Goal: Task Accomplishment & Management: Complete application form

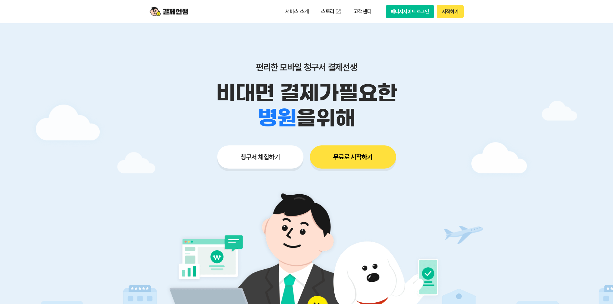
click at [260, 153] on button "청구서 체험하기" at bounding box center [260, 156] width 86 height 23
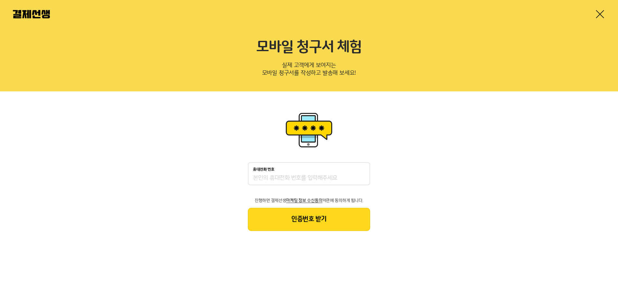
click at [315, 173] on div "휴대전화 번호" at bounding box center [309, 173] width 122 height 23
click at [304, 180] on input "휴대전화 번호" at bounding box center [309, 178] width 112 height 8
type input "01040784600"
click at [328, 228] on button "인증번호 받기" at bounding box center [309, 219] width 122 height 23
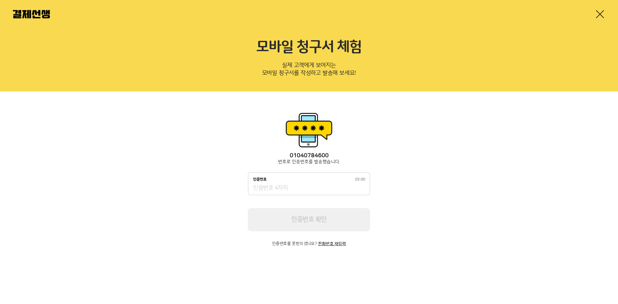
click at [304, 183] on div "인증번호 03:00" at bounding box center [309, 183] width 122 height 23
click at [305, 188] on input "인증번호 02:52" at bounding box center [309, 188] width 112 height 8
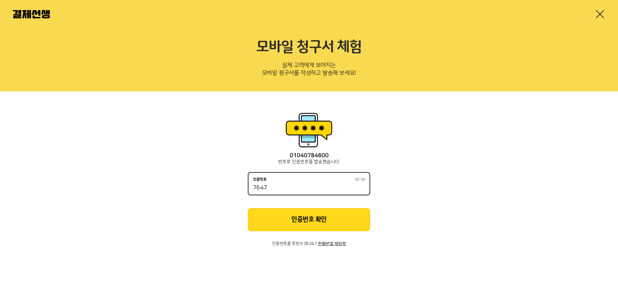
drag, startPoint x: 322, startPoint y: 190, endPoint x: 320, endPoint y: 195, distance: 4.9
click at [320, 194] on div "인증번호 02:48 7647" at bounding box center [309, 183] width 122 height 23
type input "7647"
click at [306, 206] on div "01040784600 번호로 인증번호를 발송했습니다. 인증번호 02:48 7647 인증번호 확인 인증번호를 못받으셨나요? 전화번호 재입력" at bounding box center [309, 199] width 122 height 94
click at [306, 218] on button "인증번호 확인" at bounding box center [309, 219] width 122 height 23
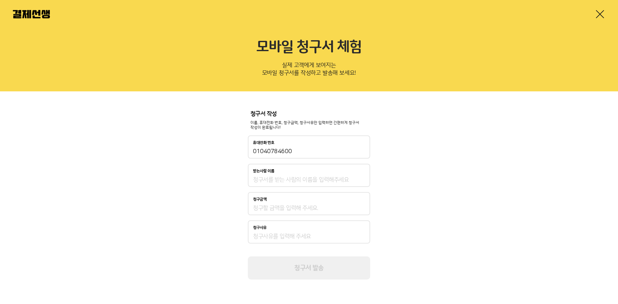
click at [315, 180] on input "받는사람 이름" at bounding box center [309, 180] width 112 height 8
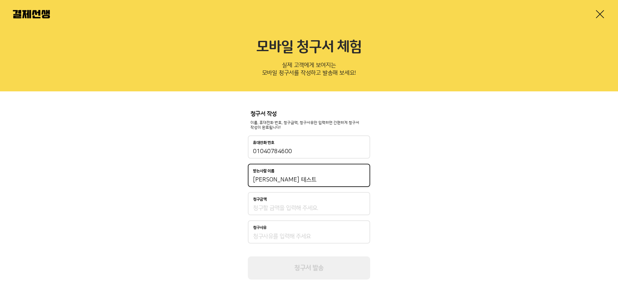
type input "홍세은 테스트"
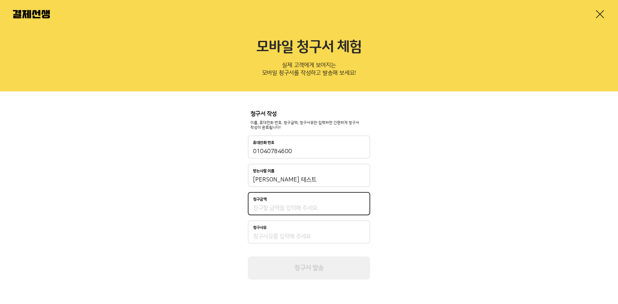
click at [345, 208] on input "청구금액" at bounding box center [309, 208] width 112 height 8
drag, startPoint x: 266, startPoint y: 207, endPoint x: 239, endPoint y: 206, distance: 26.4
click at [239, 206] on div "청구서 작성 이름, 휴대전화 번호, 청구금액, 청구사유만 입력하면 간편하게 청구서 작성이 완료됩니다! 휴대전화 번호 01040784600 받는…" at bounding box center [309, 195] width 618 height 208
type input "645"
drag, startPoint x: 279, startPoint y: 227, endPoint x: 278, endPoint y: 231, distance: 4.2
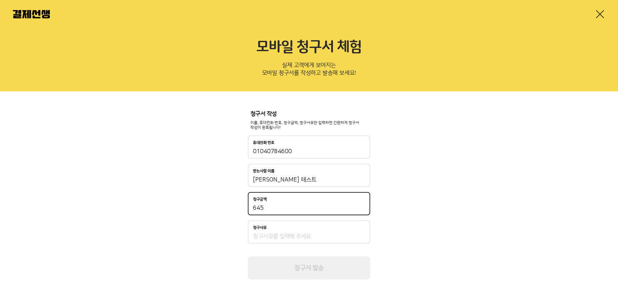
click at [279, 228] on div "청구사유" at bounding box center [309, 227] width 112 height 5
click at [279, 233] on input "청구사유" at bounding box center [309, 237] width 112 height 8
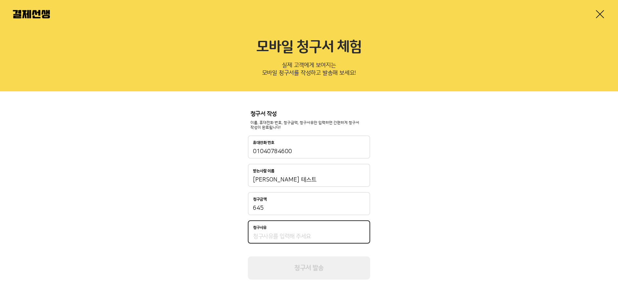
click at [275, 235] on input "청구사유" at bounding box center [309, 237] width 112 height 8
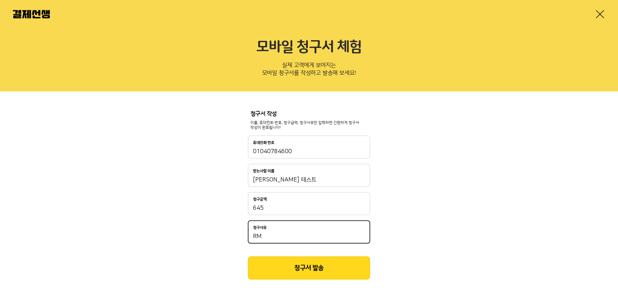
type input "R"
type input "테스트"
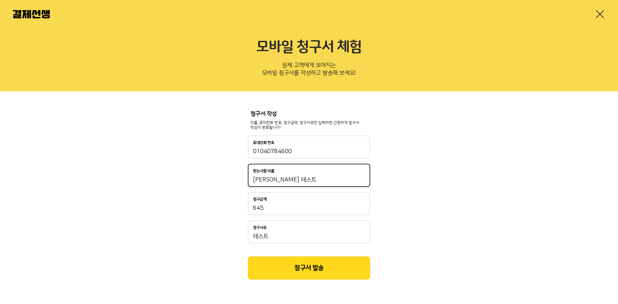
drag, startPoint x: 284, startPoint y: 179, endPoint x: 269, endPoint y: 181, distance: 15.4
click at [269, 181] on input "홍세은 테스트" at bounding box center [309, 180] width 112 height 8
type input "홍세은"
click at [320, 265] on button "청구서 발송" at bounding box center [309, 267] width 122 height 23
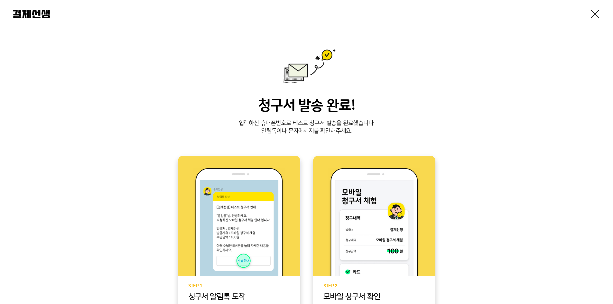
scroll to position [96, 0]
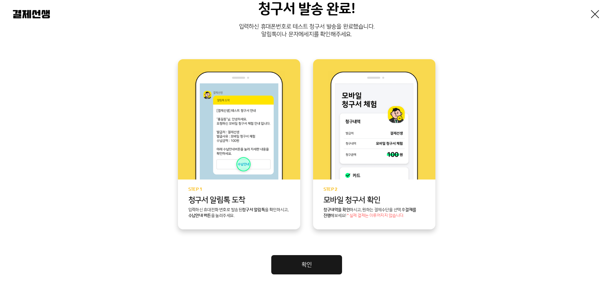
click at [317, 270] on link "확인" at bounding box center [306, 264] width 71 height 19
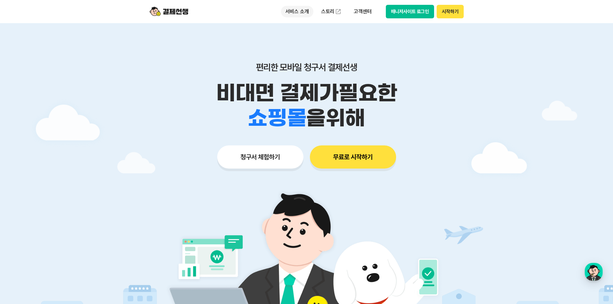
click at [295, 11] on p "서비스 소개" at bounding box center [297, 12] width 32 height 12
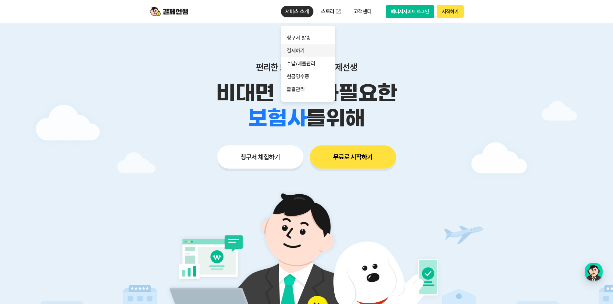
click at [316, 48] on link "결제하기" at bounding box center [308, 50] width 54 height 13
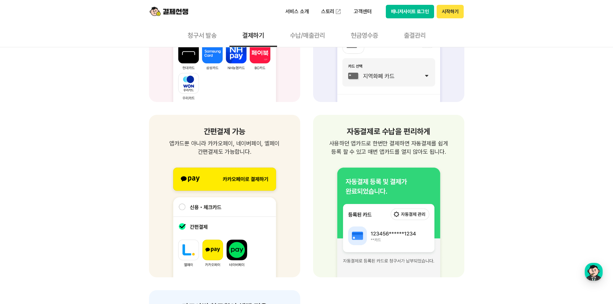
scroll to position [772, 0]
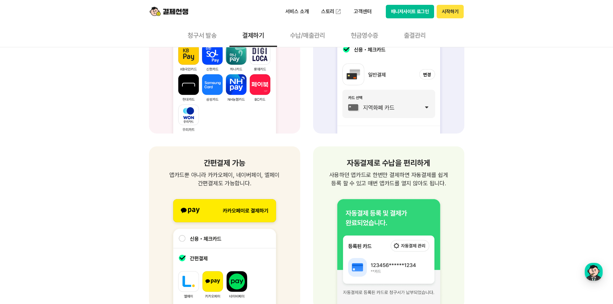
click at [212, 38] on button "청구서 발송" at bounding box center [202, 35] width 55 height 24
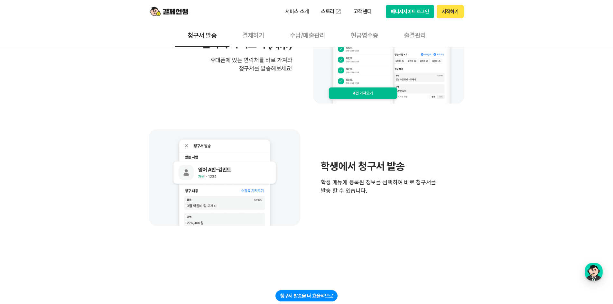
scroll to position [418, 0]
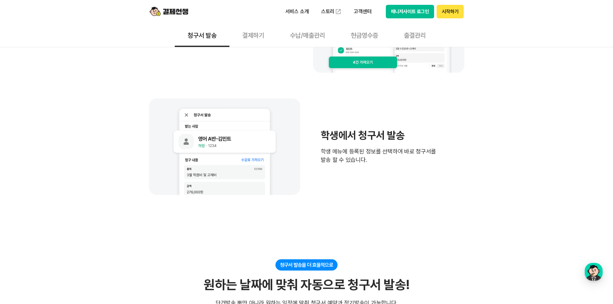
click at [295, 37] on button "수납/매출관리" at bounding box center [307, 35] width 61 height 24
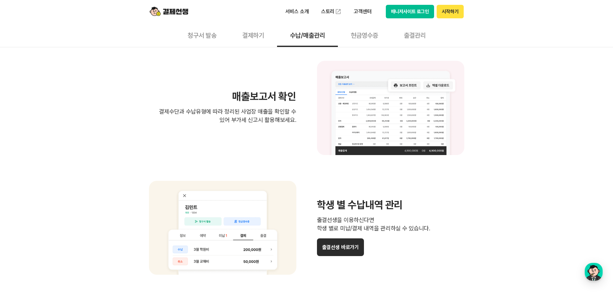
scroll to position [450, 0]
click at [384, 36] on button "현금영수증" at bounding box center [364, 35] width 53 height 24
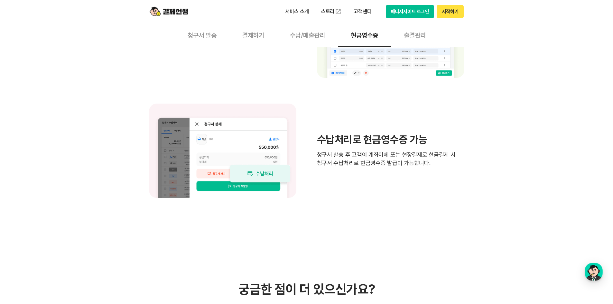
scroll to position [515, 0]
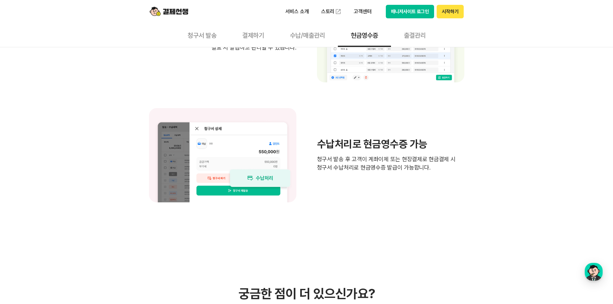
click at [416, 40] on button "출결관리" at bounding box center [415, 35] width 48 height 24
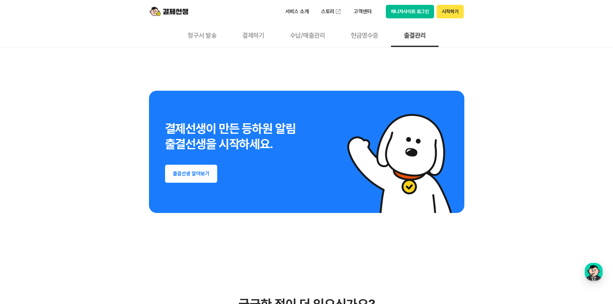
scroll to position [1254, 0]
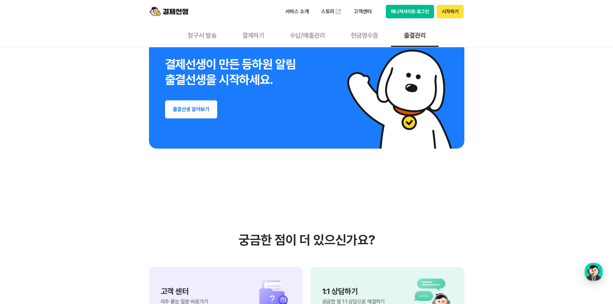
click at [204, 36] on button "청구서 발송" at bounding box center [202, 35] width 55 height 24
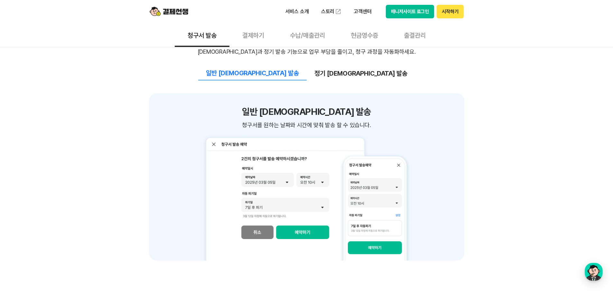
scroll to position [675, 0]
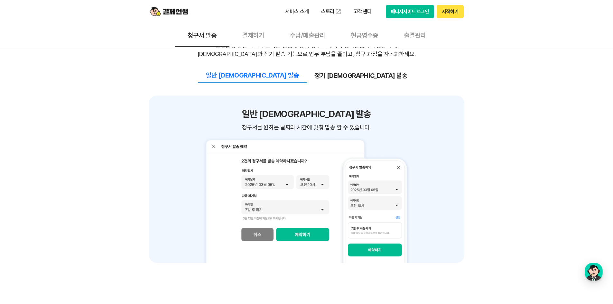
click at [340, 87] on div "일반 예약 발송 정기 예약 발송 일반 예약 발송 청구서를 원하는 날짜와 시간에 맞춰 발송 할 수 있습니다. 청구서를 원하는 날짜와 시간에 맞춰…" at bounding box center [306, 160] width 315 height 205
click at [340, 81] on button "정기 예약 발송" at bounding box center [361, 76] width 108 height 14
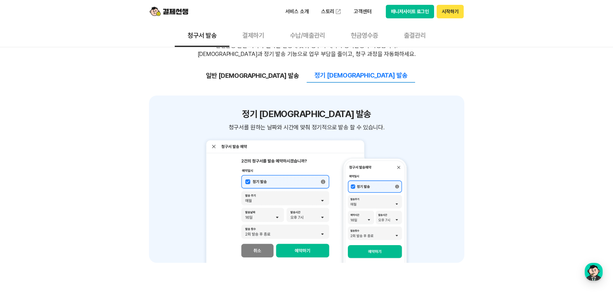
click at [287, 74] on button "일반 예약 발송" at bounding box center [252, 76] width 108 height 14
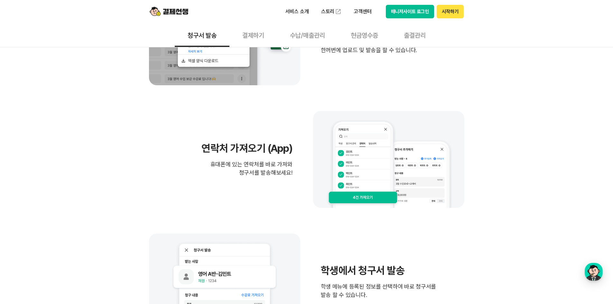
scroll to position [0, 0]
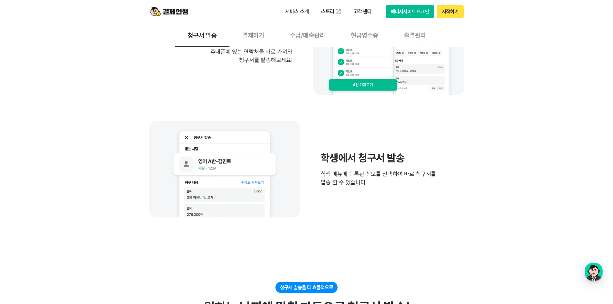
scroll to position [772, 0]
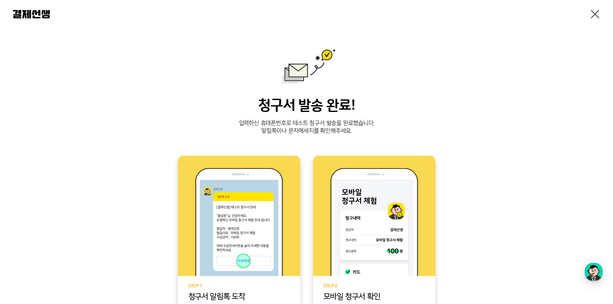
scroll to position [96, 0]
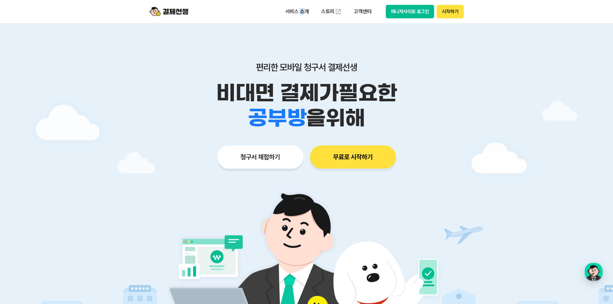
drag, startPoint x: 302, startPoint y: 11, endPoint x: 307, endPoint y: 20, distance: 10.4
click at [307, 20] on div "서비스 소개 스토리 고객센터 매니저사이트 로그인 시작하기" at bounding box center [306, 11] width 329 height 23
click at [308, 12] on p "서비스 소개" at bounding box center [297, 12] width 32 height 12
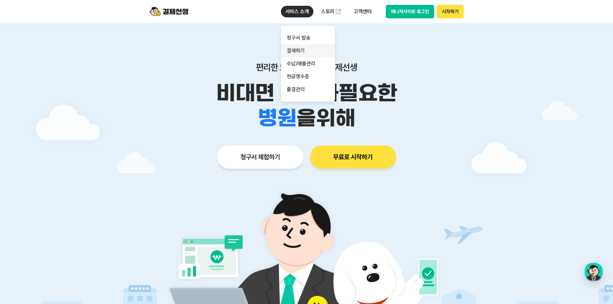
click at [291, 51] on link "결제하기" at bounding box center [308, 50] width 54 height 13
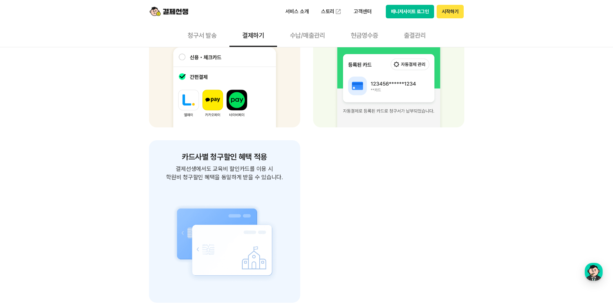
scroll to position [868, 0]
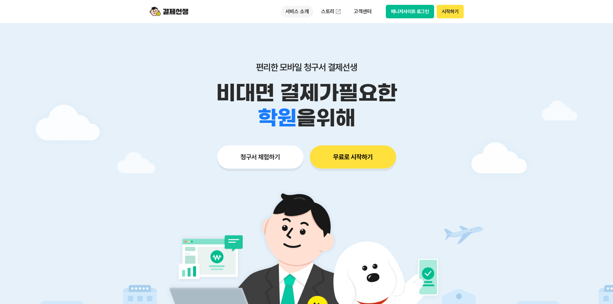
click at [299, 12] on p "서비스 소개" at bounding box center [297, 12] width 32 height 12
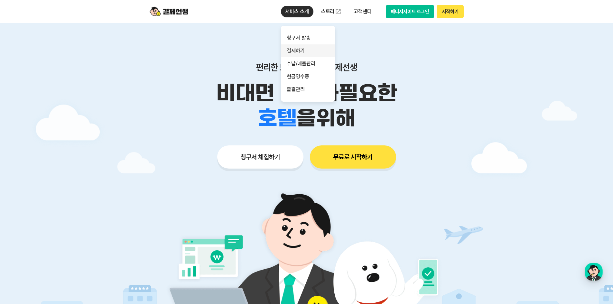
click at [303, 54] on link "결제하기" at bounding box center [308, 50] width 54 height 13
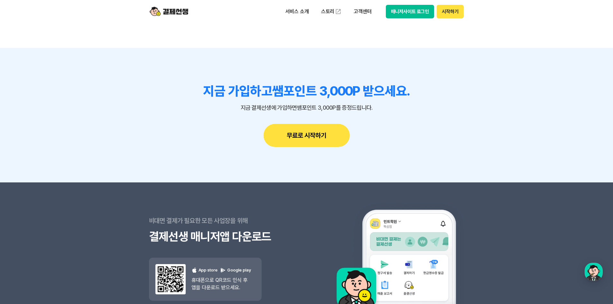
scroll to position [1994, 0]
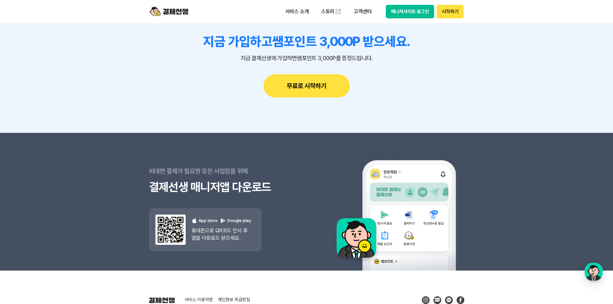
click at [386, 5] on div "매니저사이트 로그인 시작하기" at bounding box center [425, 12] width 78 height 14
click at [395, 9] on button "매니저사이트 로그인" at bounding box center [410, 12] width 49 height 14
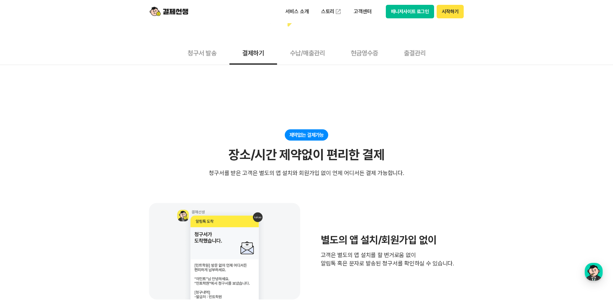
scroll to position [0, 0]
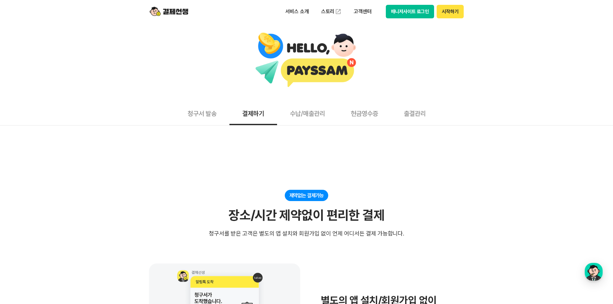
drag, startPoint x: 313, startPoint y: 96, endPoint x: 305, endPoint y: 108, distance: 13.9
click at [312, 97] on div at bounding box center [306, 62] width 613 height 78
click at [301, 113] on button "수납/매출관리" at bounding box center [307, 113] width 61 height 24
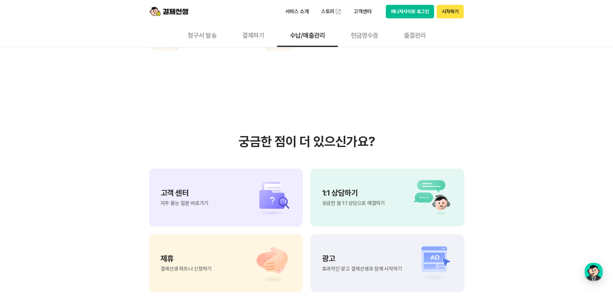
scroll to position [450, 0]
